Goal: Task Accomplishment & Management: Manage account settings

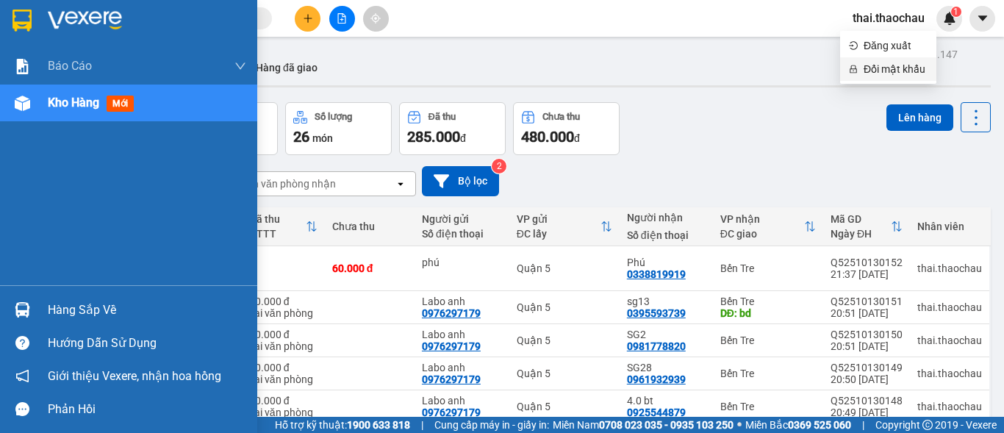
scroll to position [22, 0]
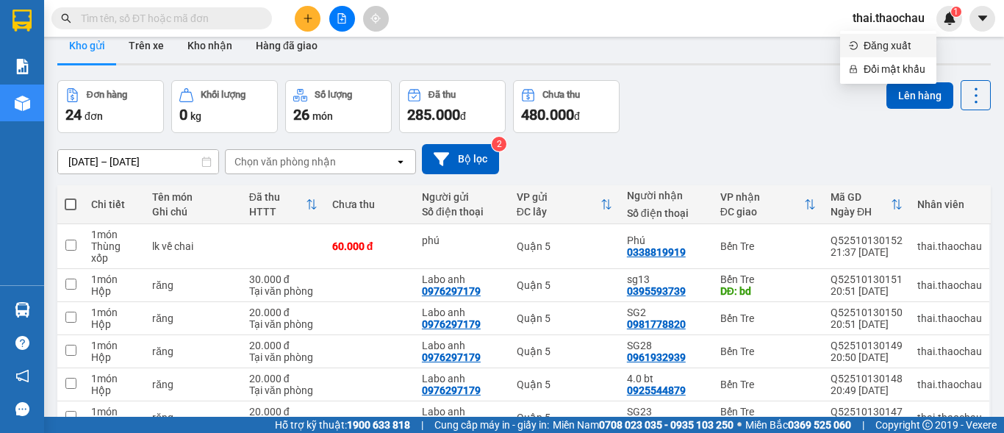
click at [878, 47] on span "Đăng xuất" at bounding box center [896, 45] width 64 height 16
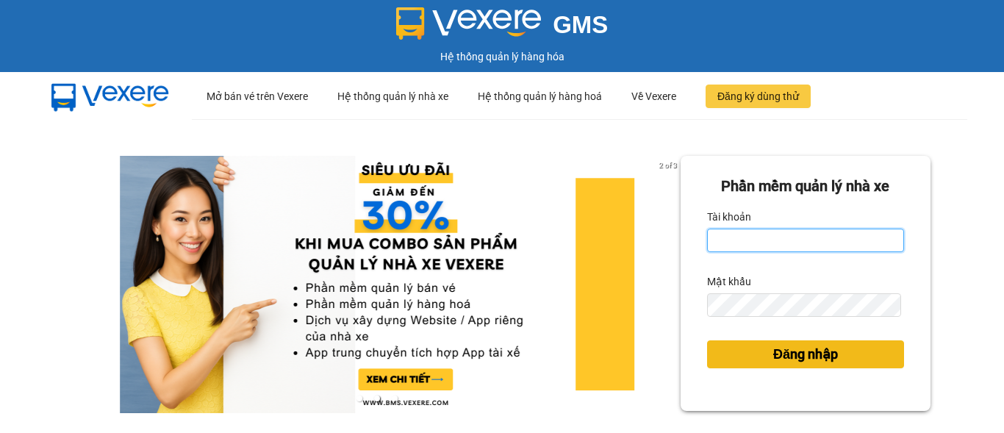
type input "saigon.thaochau"
click at [822, 354] on span "Đăng nhập" at bounding box center [805, 354] width 65 height 21
